Goal: Check status: Check status

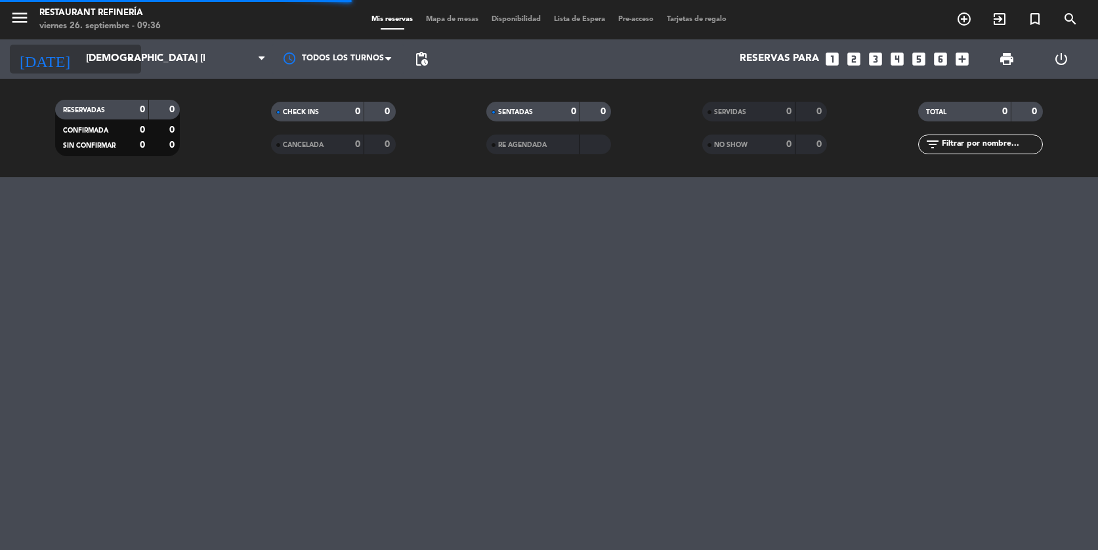
click at [120, 58] on input "[DEMOGRAPHIC_DATA] [DATE]" at bounding box center [145, 59] width 132 height 25
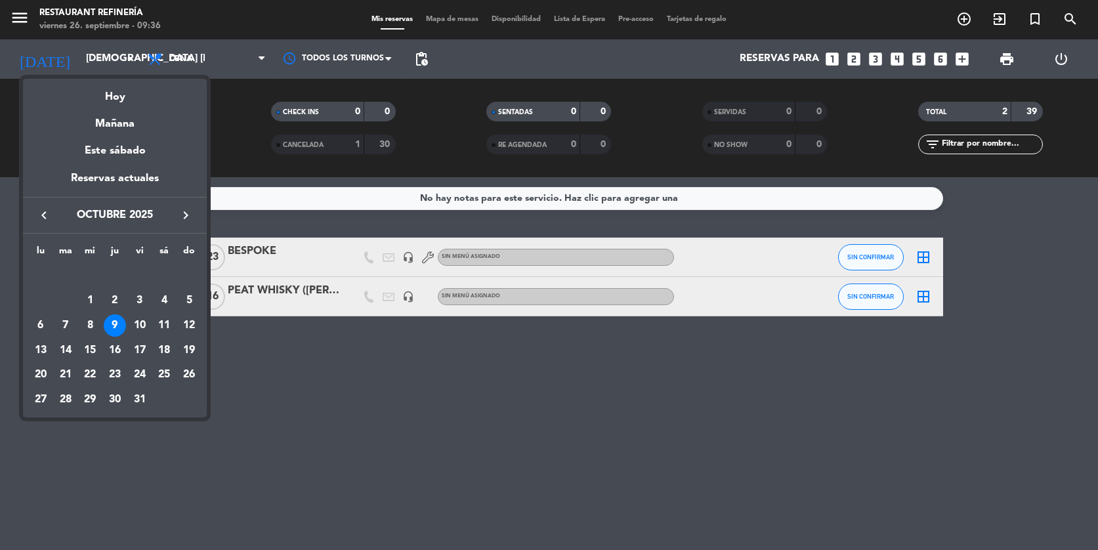
click at [111, 60] on div at bounding box center [549, 275] width 1098 height 550
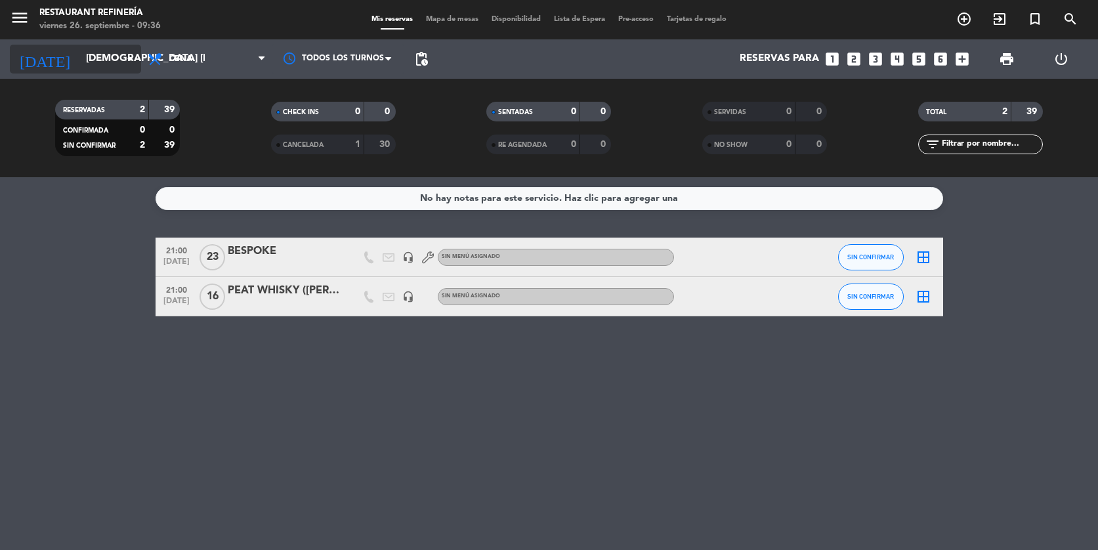
click at [111, 60] on input "[DEMOGRAPHIC_DATA] [DATE]" at bounding box center [145, 59] width 132 height 25
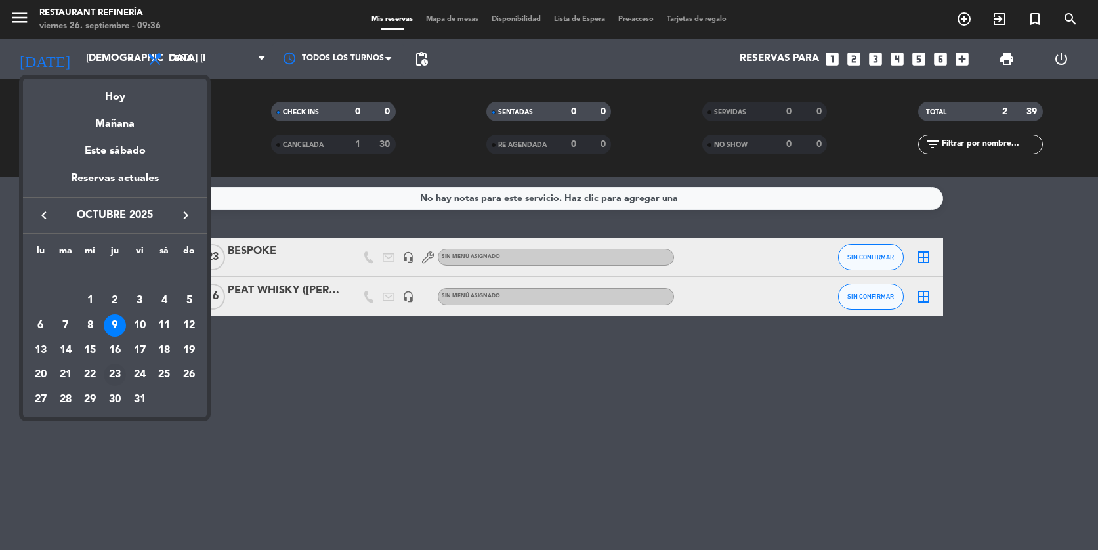
click at [114, 377] on div "23" at bounding box center [115, 375] width 22 height 22
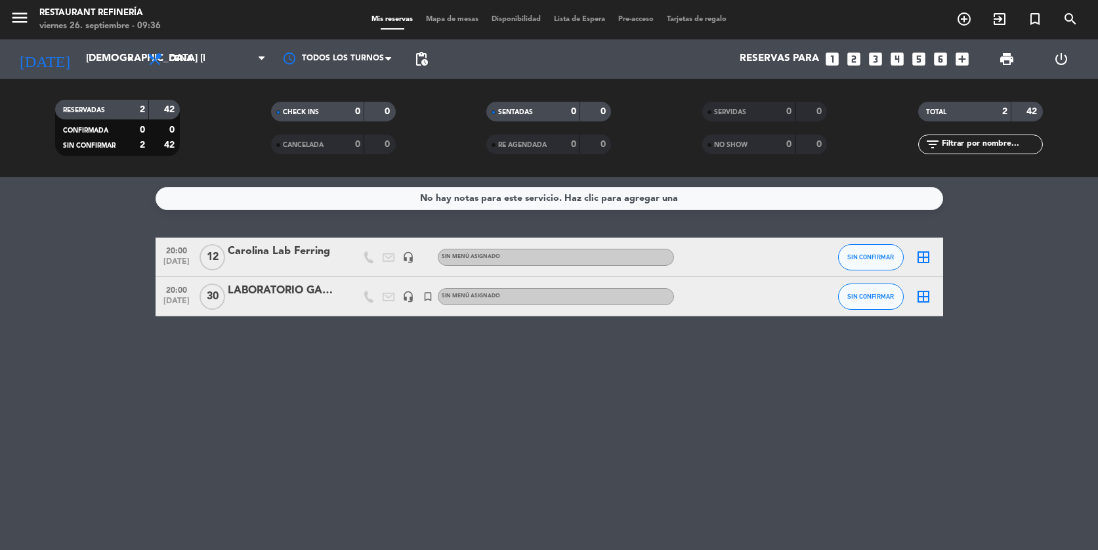
click at [273, 303] on div at bounding box center [284, 305] width 112 height 11
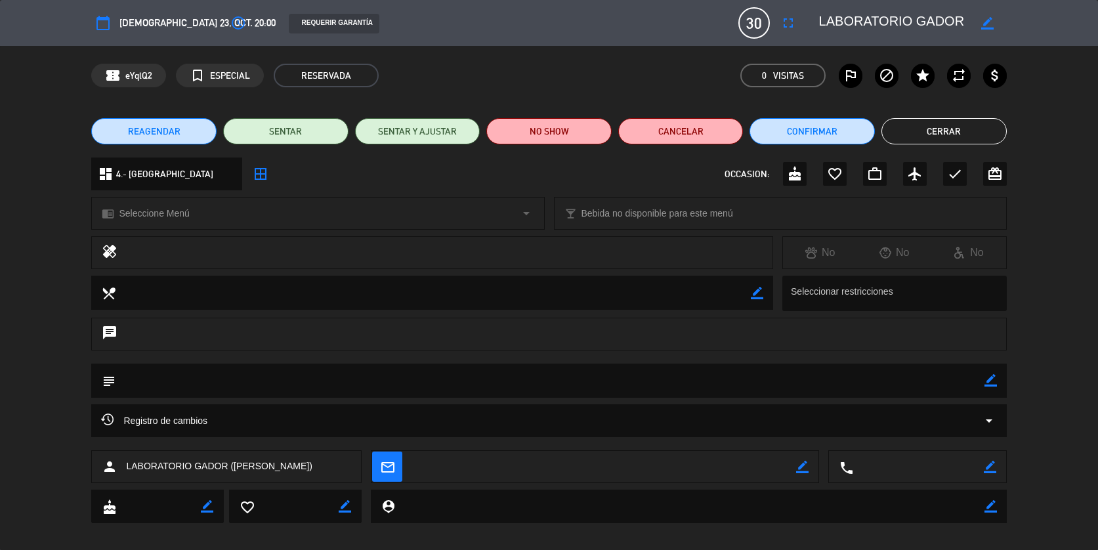
click at [966, 131] on button "Cerrar" at bounding box center [944, 131] width 125 height 26
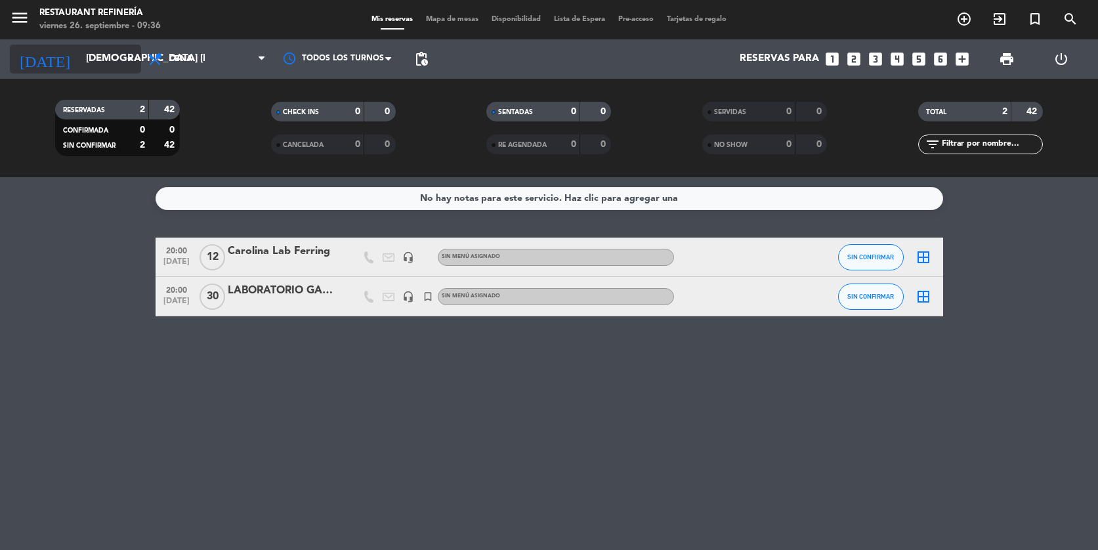
click at [101, 62] on input "[DEMOGRAPHIC_DATA] [DATE]" at bounding box center [145, 59] width 132 height 25
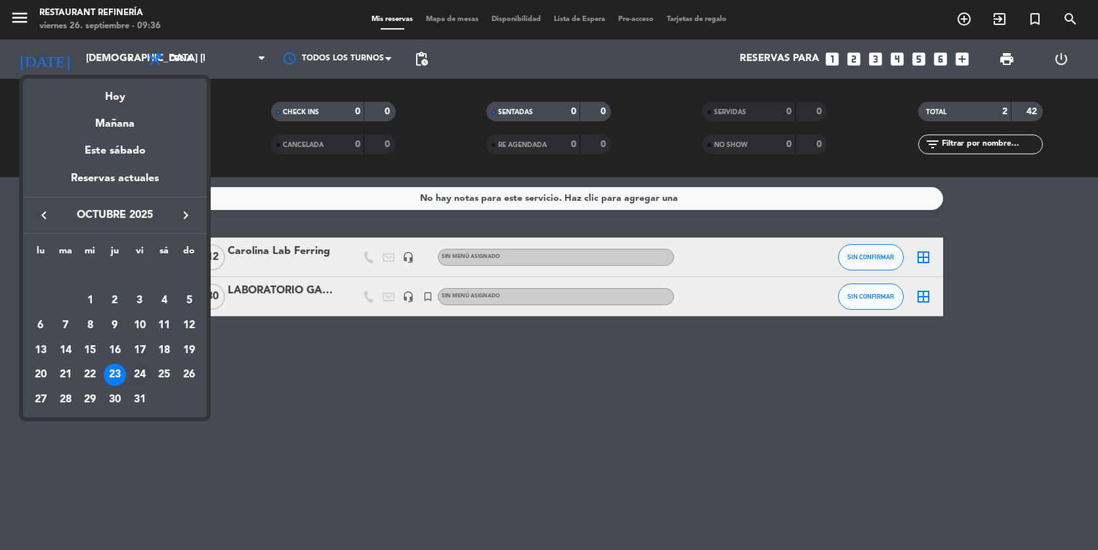
click at [142, 374] on div "24" at bounding box center [140, 375] width 22 height 22
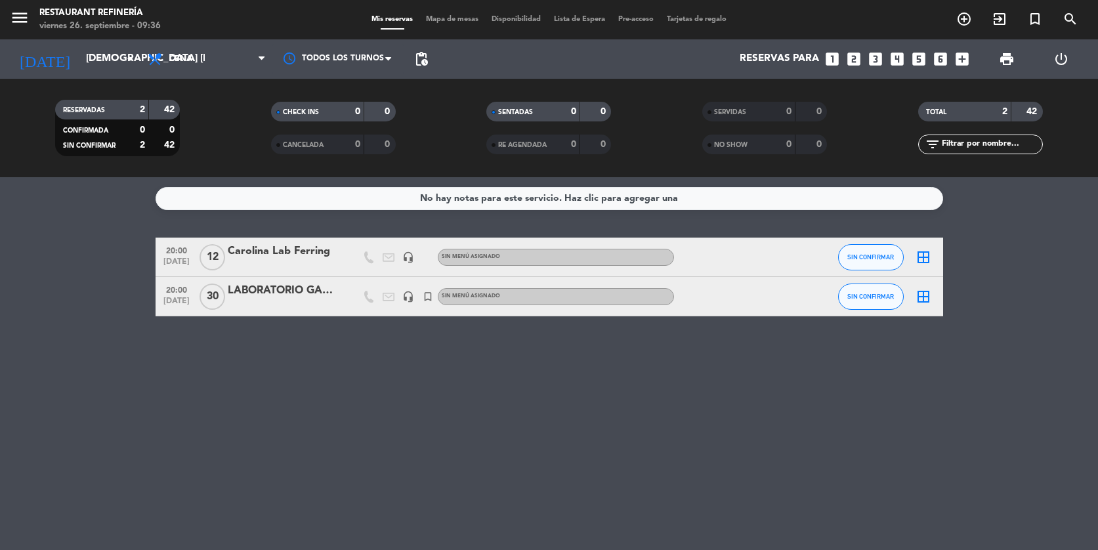
type input "vie. [DATE]"
